Goal: Task Accomplishment & Management: Manage account settings

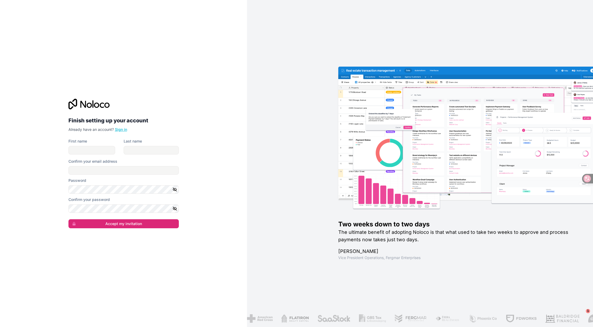
click at [121, 130] on link "Sign in" at bounding box center [121, 129] width 12 height 5
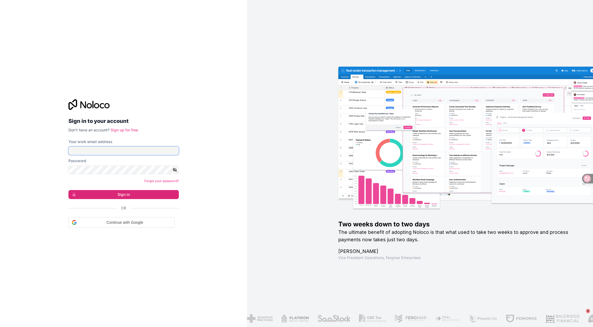
type input "**********"
click at [128, 196] on button "Sign in" at bounding box center [123, 193] width 110 height 9
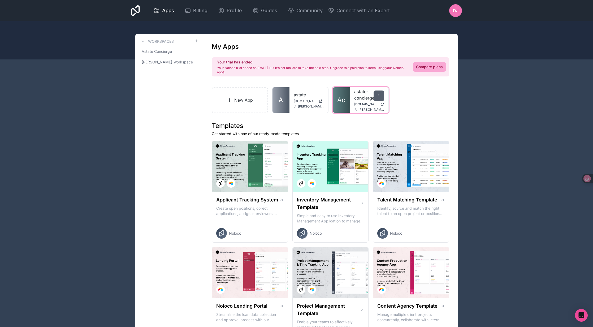
click at [380, 96] on icon at bounding box center [379, 96] width 4 height 4
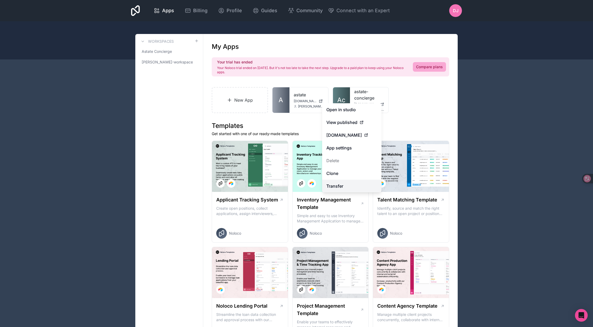
click at [352, 186] on link "Transfer" at bounding box center [351, 186] width 59 height 13
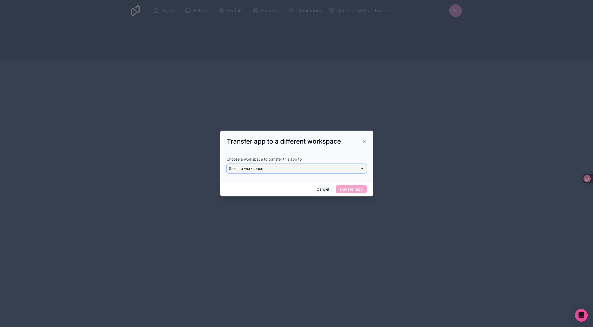
click at [298, 167] on div "Select a workspace" at bounding box center [296, 168] width 139 height 8
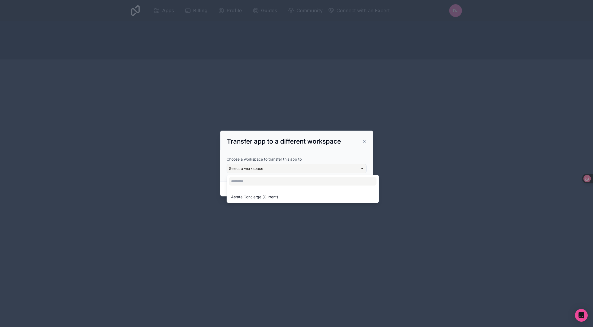
click at [361, 144] on div at bounding box center [296, 163] width 153 height 66
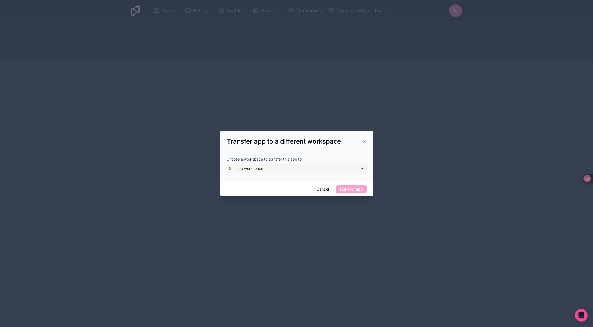
click at [363, 142] on icon at bounding box center [364, 141] width 2 height 2
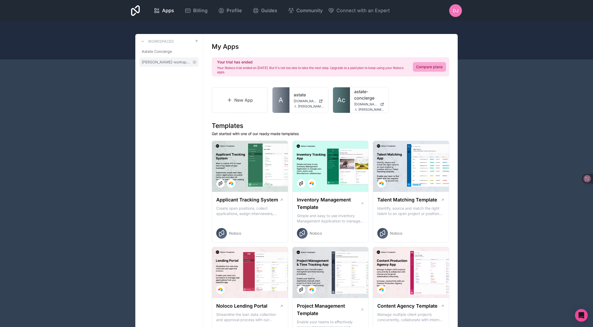
click at [163, 62] on span "[PERSON_NAME]-workspace" at bounding box center [166, 61] width 49 height 5
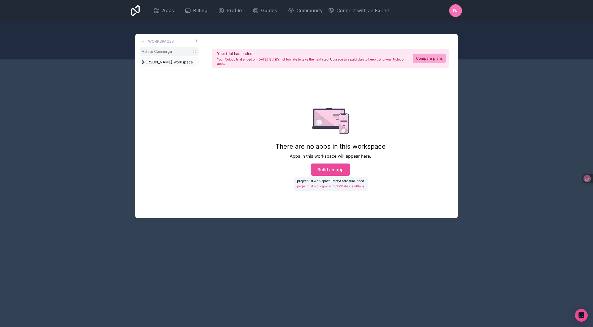
click at [162, 50] on span "Astate Concierge" at bounding box center [157, 51] width 30 height 5
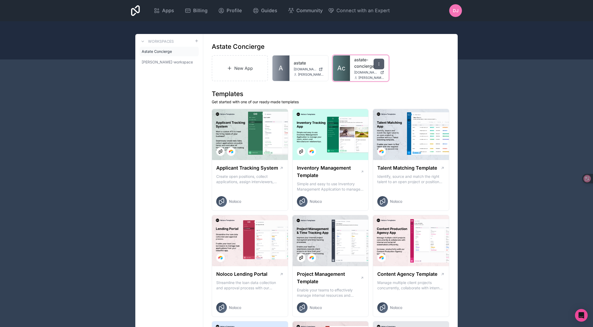
click at [378, 65] on icon at bounding box center [379, 64] width 4 height 4
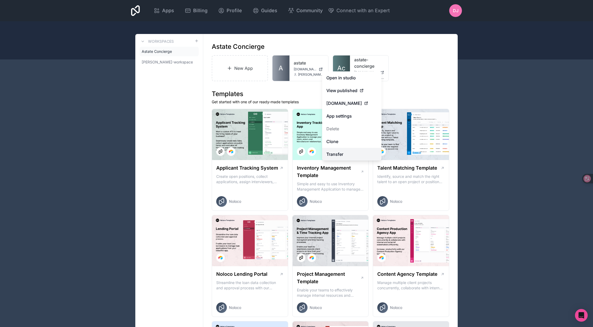
click at [343, 155] on link "Transfer" at bounding box center [351, 154] width 59 height 13
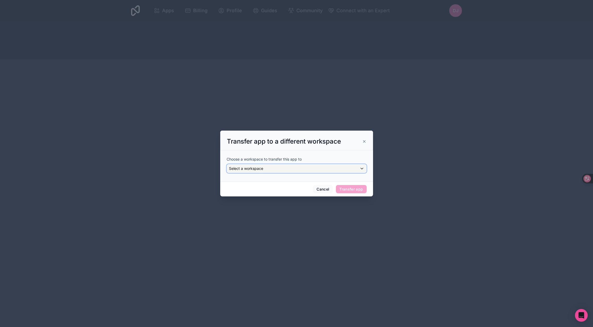
click at [328, 167] on div "Select a workspace" at bounding box center [296, 168] width 139 height 8
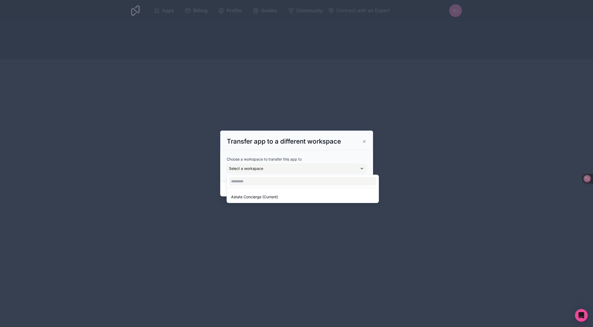
click at [318, 195] on div "Astate Concierge (Current)" at bounding box center [302, 197] width 143 height 6
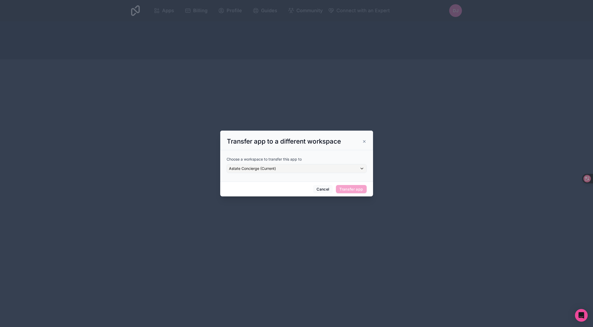
drag, startPoint x: 349, startPoint y: 176, endPoint x: 347, endPoint y: 173, distance: 3.2
click at [348, 175] on div "Choose a workspace to transfer this app to Astate Concierge (Current)" at bounding box center [296, 164] width 140 height 25
click at [342, 165] on div "Astate Concierge (Current)" at bounding box center [296, 168] width 139 height 8
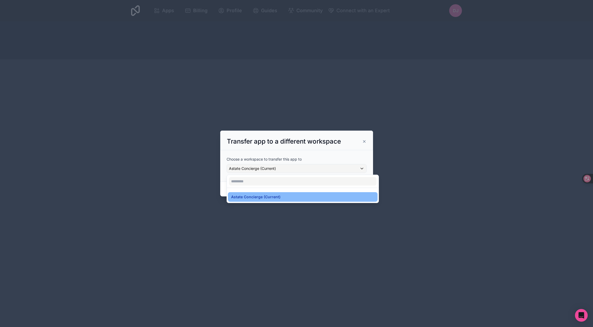
click at [366, 142] on div at bounding box center [296, 163] width 153 height 66
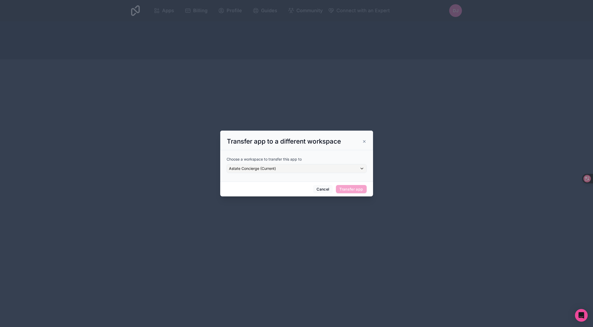
click at [363, 141] on icon at bounding box center [364, 141] width 4 height 4
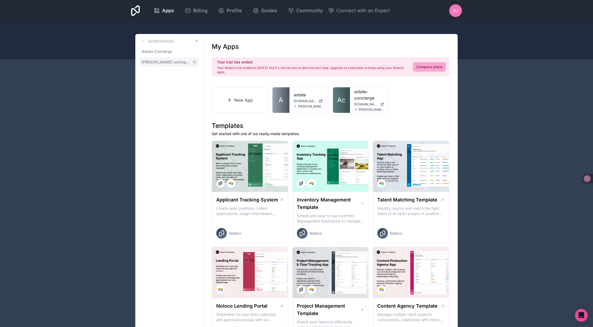
click at [177, 62] on span "[PERSON_NAME]-workspace" at bounding box center [166, 61] width 49 height 5
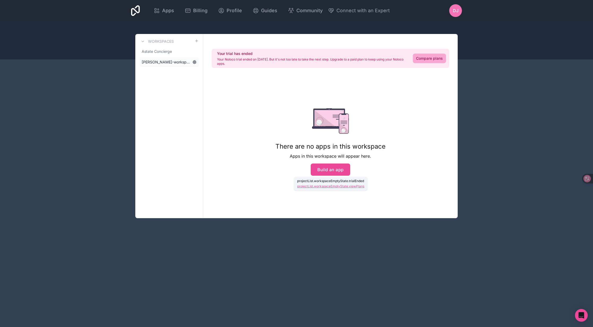
click at [194, 62] on icon at bounding box center [194, 62] width 1 height 1
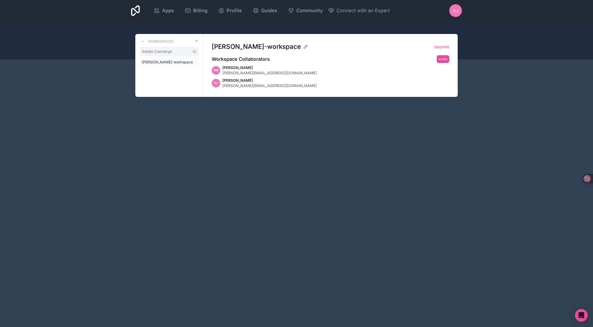
click at [161, 52] on span "Astate Concierge" at bounding box center [157, 51] width 30 height 5
click at [174, 51] on link "Astate Concierge" at bounding box center [168, 52] width 59 height 10
click at [161, 51] on span "Astate Concierge" at bounding box center [157, 51] width 30 height 5
click at [193, 51] on icon at bounding box center [194, 51] width 4 height 4
click at [158, 51] on span "Astate Concierge" at bounding box center [157, 51] width 30 height 5
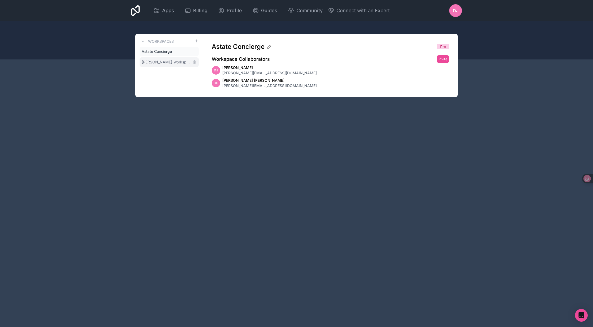
click at [185, 62] on span "[PERSON_NAME]-workspace" at bounding box center [166, 61] width 49 height 5
drag, startPoint x: 250, startPoint y: 74, endPoint x: 223, endPoint y: 74, distance: 27.1
click at [223, 74] on div "NM Neal McCarthy [EMAIL_ADDRESS][DOMAIN_NAME]" at bounding box center [330, 70] width 237 height 11
click at [182, 51] on link "Astate Concierge" at bounding box center [168, 52] width 59 height 10
click at [158, 41] on h3 "Workspaces" at bounding box center [161, 41] width 26 height 5
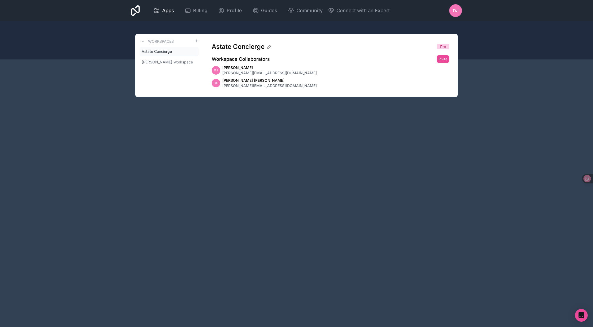
click at [168, 10] on span "Apps" at bounding box center [168, 10] width 12 height 7
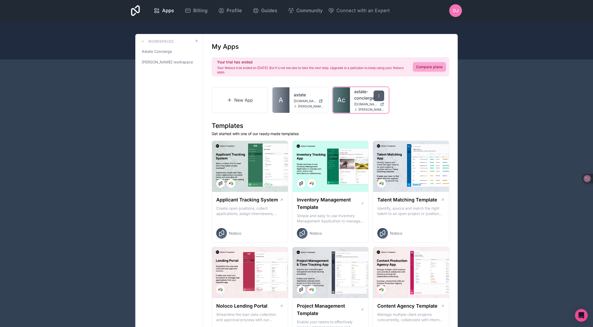
click at [377, 95] on icon at bounding box center [379, 96] width 4 height 4
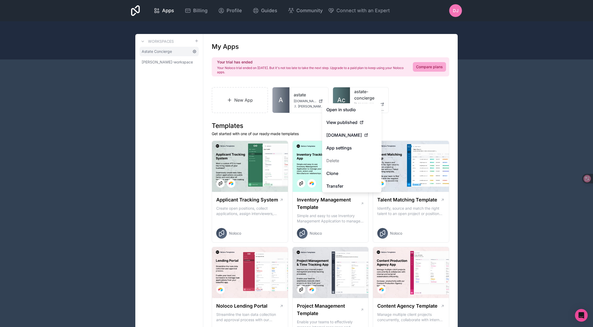
click at [194, 52] on icon at bounding box center [194, 51] width 1 height 1
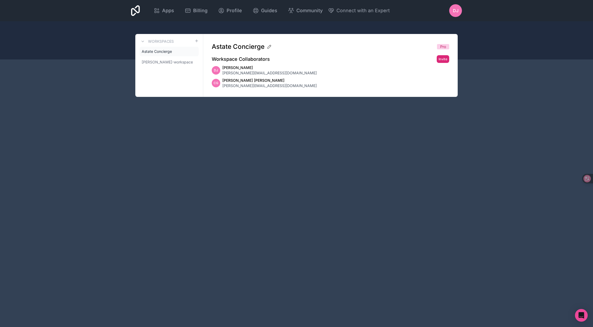
click at [445, 59] on button "Invite" at bounding box center [442, 59] width 12 height 8
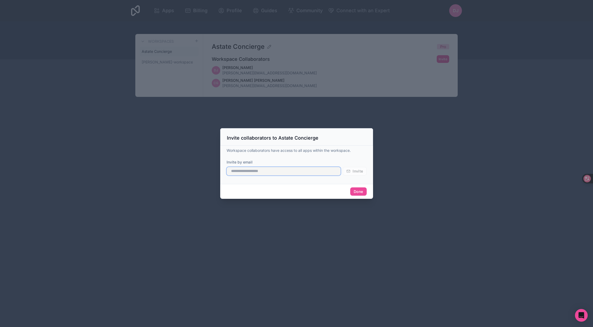
click at [282, 169] on input "text" at bounding box center [283, 171] width 114 height 8
paste input "**********"
type input "**********"
click at [356, 171] on span "Invite" at bounding box center [357, 171] width 10 height 5
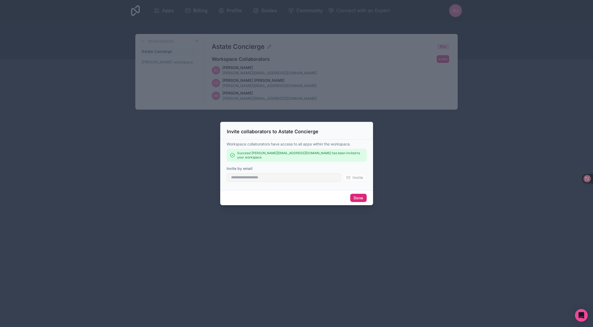
click at [363, 198] on button "Done" at bounding box center [358, 198] width 16 height 8
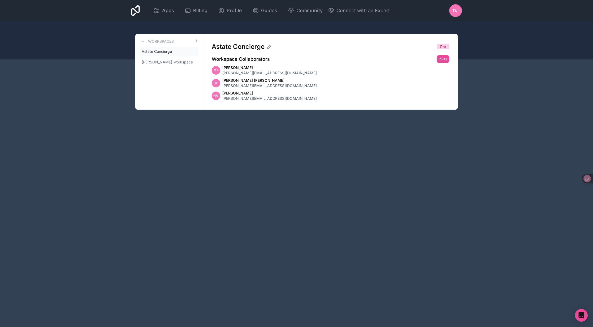
click at [170, 41] on h3 "Workspaces" at bounding box center [161, 41] width 26 height 5
click at [165, 13] on span "Apps" at bounding box center [168, 10] width 12 height 7
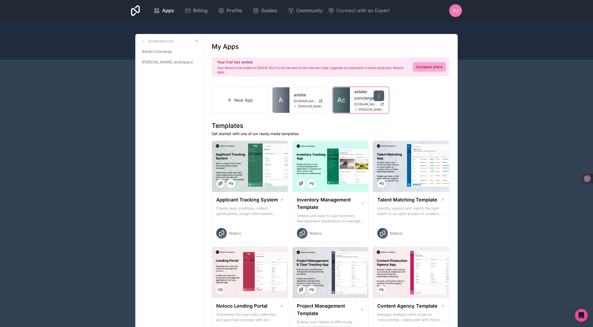
click at [379, 97] on icon at bounding box center [379, 96] width 4 height 4
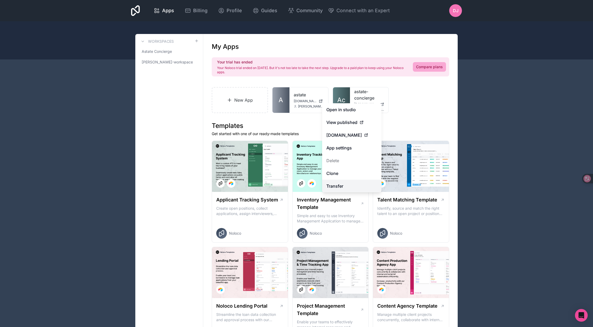
click at [348, 184] on link "Transfer" at bounding box center [351, 186] width 59 height 13
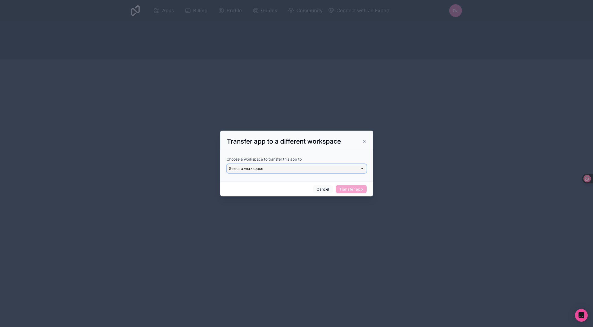
click at [300, 167] on div "Select a workspace" at bounding box center [296, 168] width 139 height 8
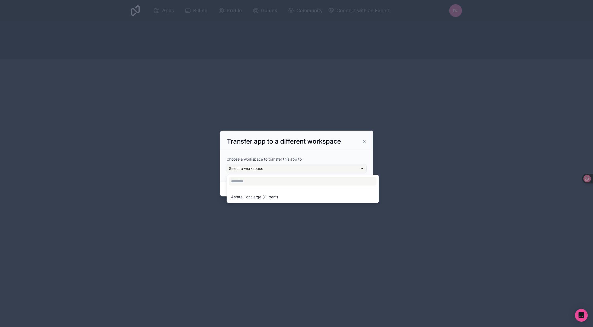
drag, startPoint x: 346, startPoint y: 148, endPoint x: 363, endPoint y: 142, distance: 18.4
click at [347, 148] on div at bounding box center [296, 163] width 153 height 66
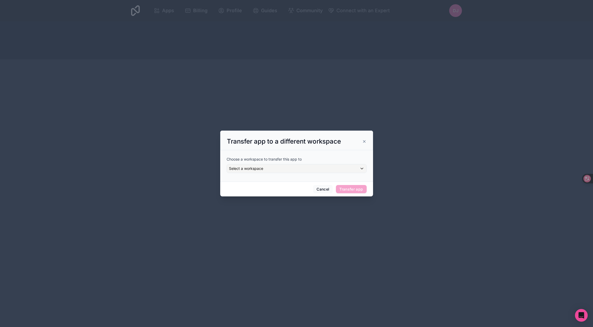
click at [365, 139] on icon at bounding box center [364, 141] width 4 height 4
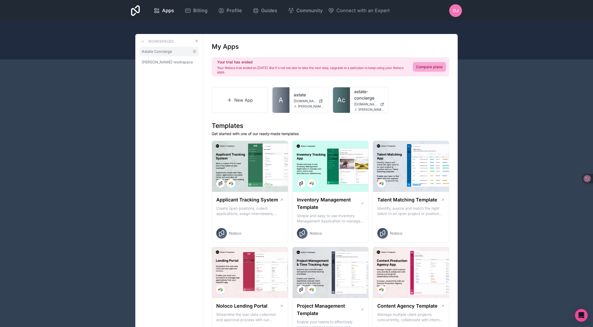
click at [170, 52] on span "Astate Concierge" at bounding box center [157, 51] width 30 height 5
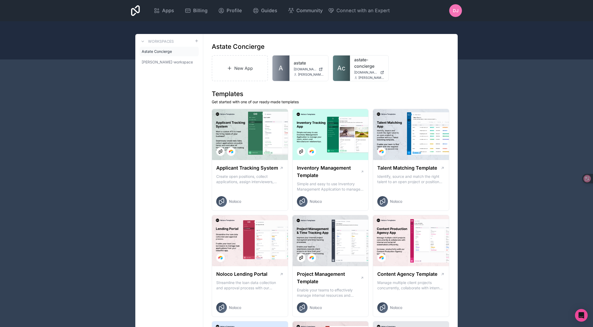
click at [417, 57] on div "New App A astate [DOMAIN_NAME] [PERSON_NAME][EMAIL_ADDRESS][DOMAIN_NAME] Ac ast…" at bounding box center [330, 68] width 237 height 26
